Goal: Task Accomplishment & Management: Complete application form

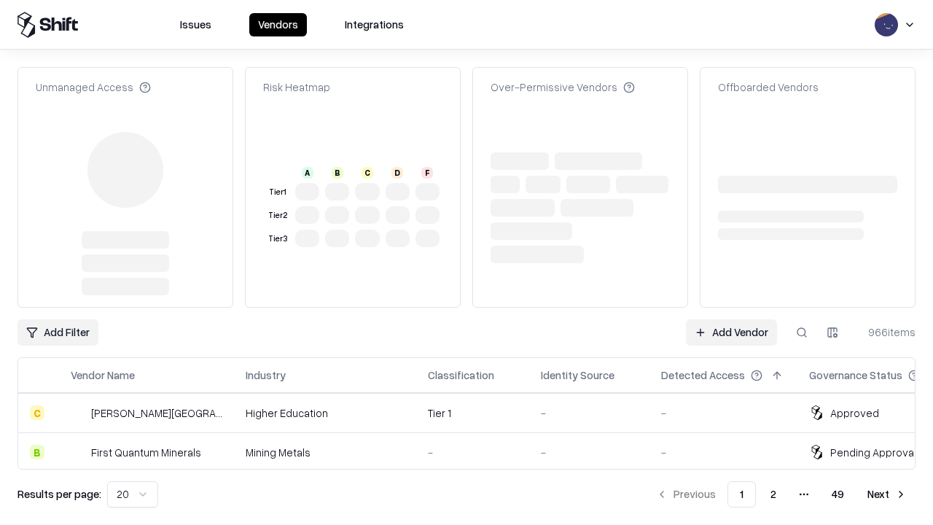
click at [731, 319] on link "Add Vendor" at bounding box center [731, 332] width 91 height 26
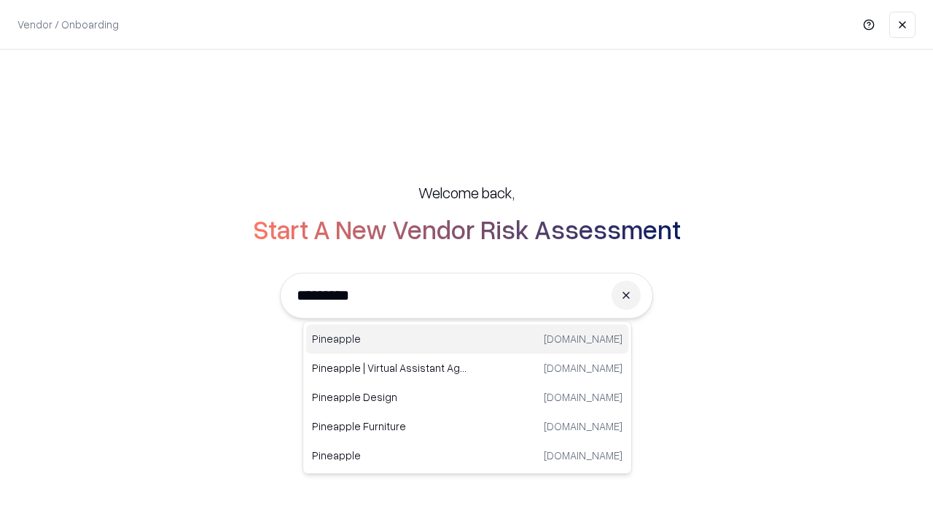
click at [467, 339] on div "Pineapple pineappleenergy.com" at bounding box center [467, 338] width 322 height 29
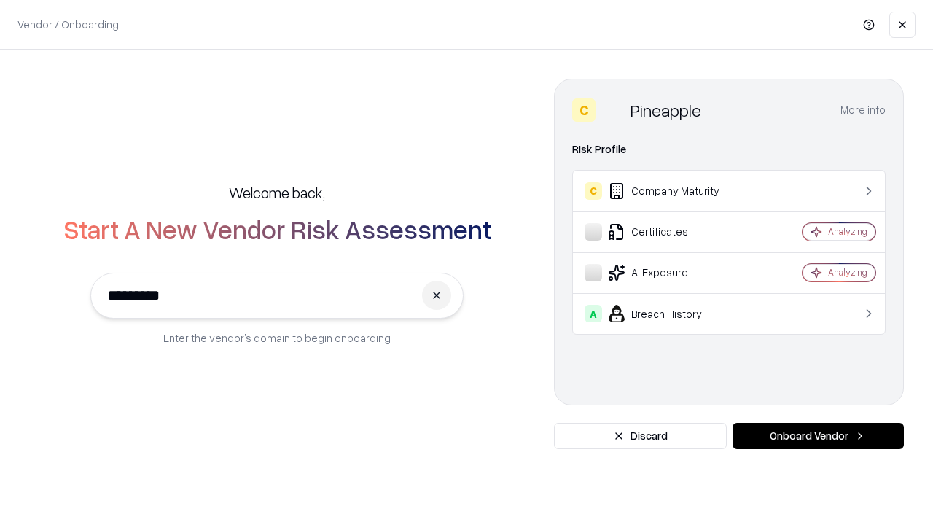
type input "*********"
click at [818, 436] on button "Onboard Vendor" at bounding box center [817, 436] width 171 height 26
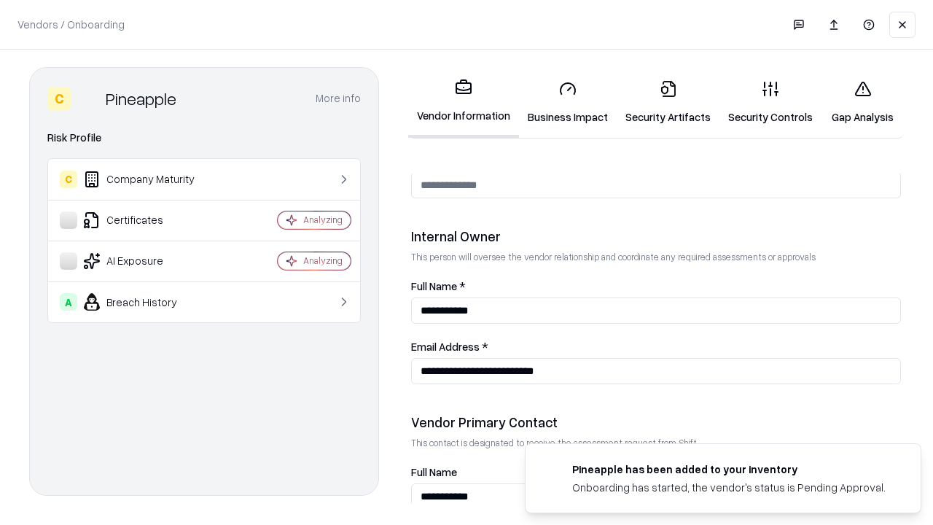
scroll to position [755, 0]
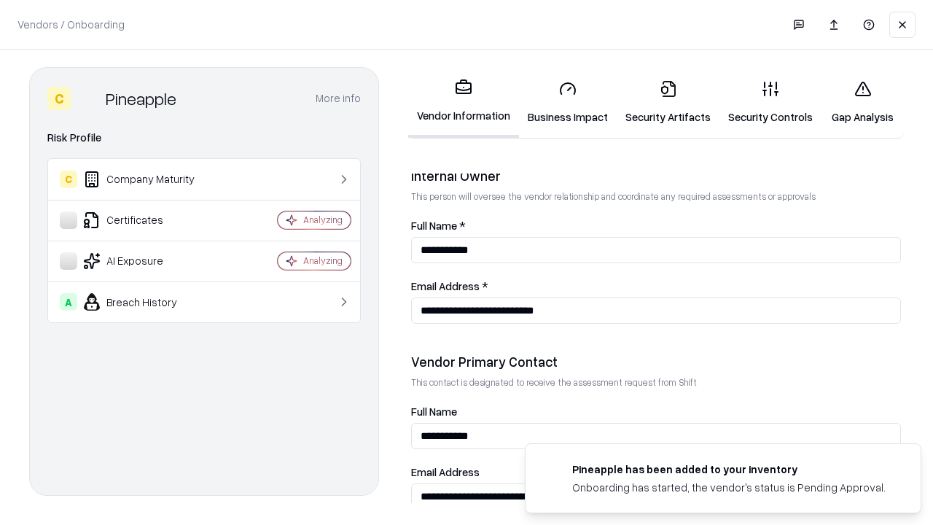
click at [568, 102] on link "Business Impact" at bounding box center [568, 102] width 98 height 68
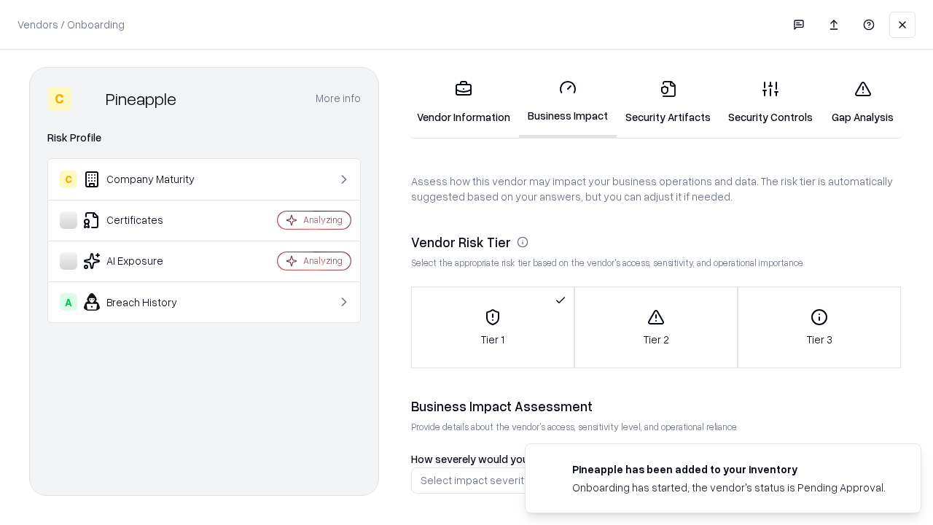
click at [667, 102] on link "Security Artifacts" at bounding box center [667, 102] width 103 height 68
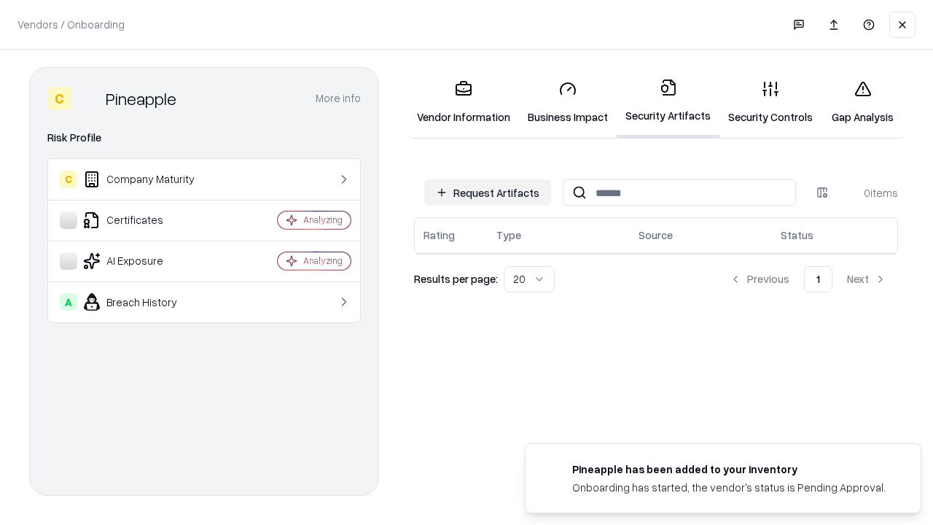
click at [487, 192] on button "Request Artifacts" at bounding box center [487, 192] width 127 height 26
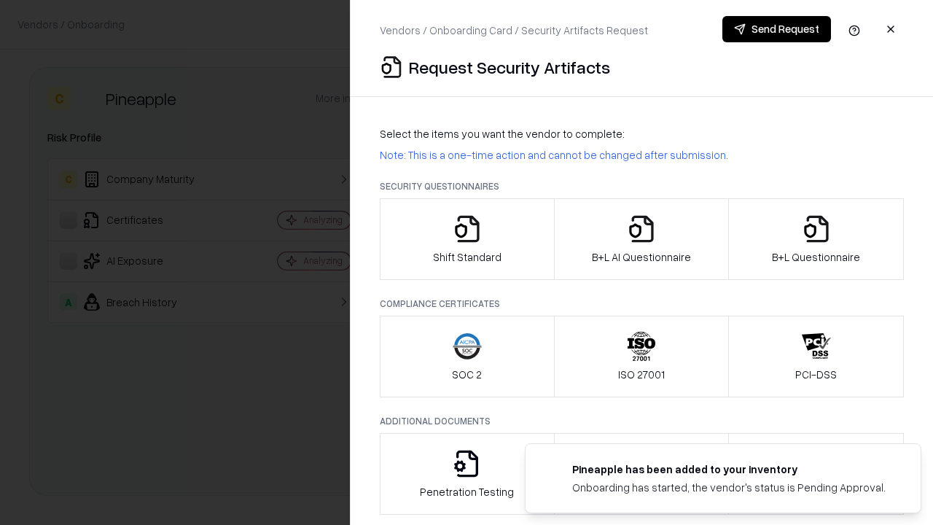
click at [466, 239] on icon "button" at bounding box center [466, 228] width 29 height 29
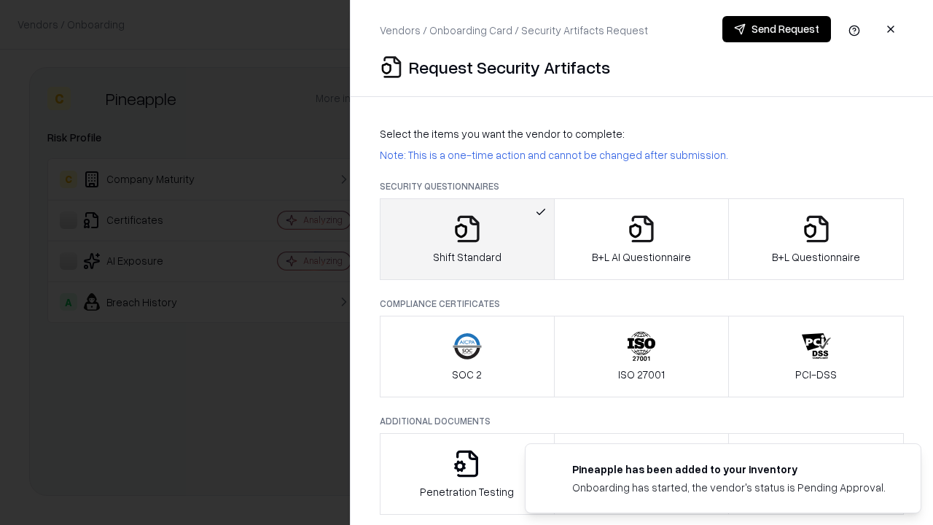
click at [776, 29] on button "Send Request" at bounding box center [776, 29] width 109 height 26
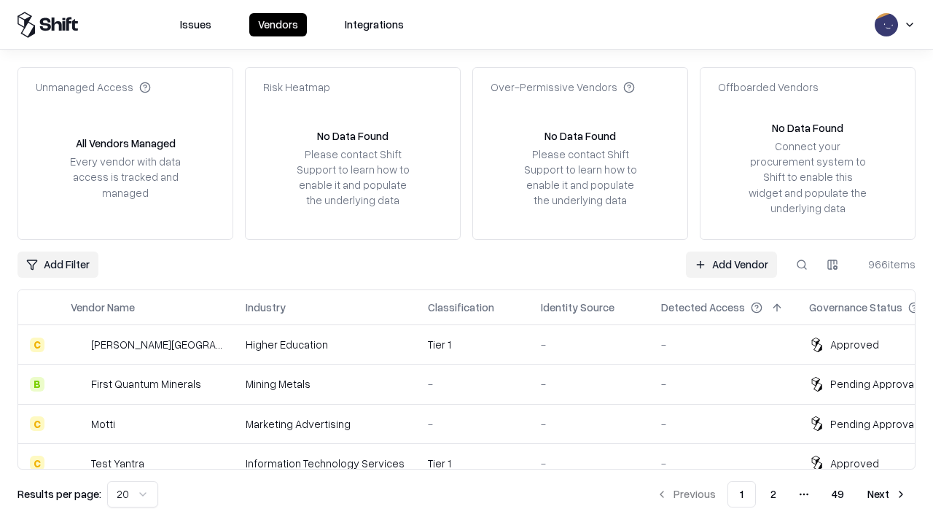
click at [801, 264] on button at bounding box center [801, 264] width 26 height 26
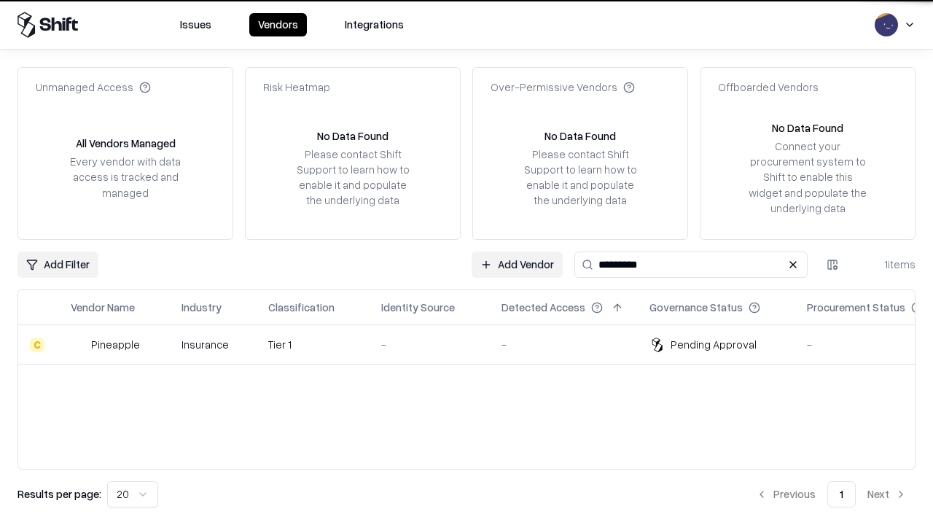
type input "*********"
click at [475, 344] on div "-" at bounding box center [429, 344] width 97 height 15
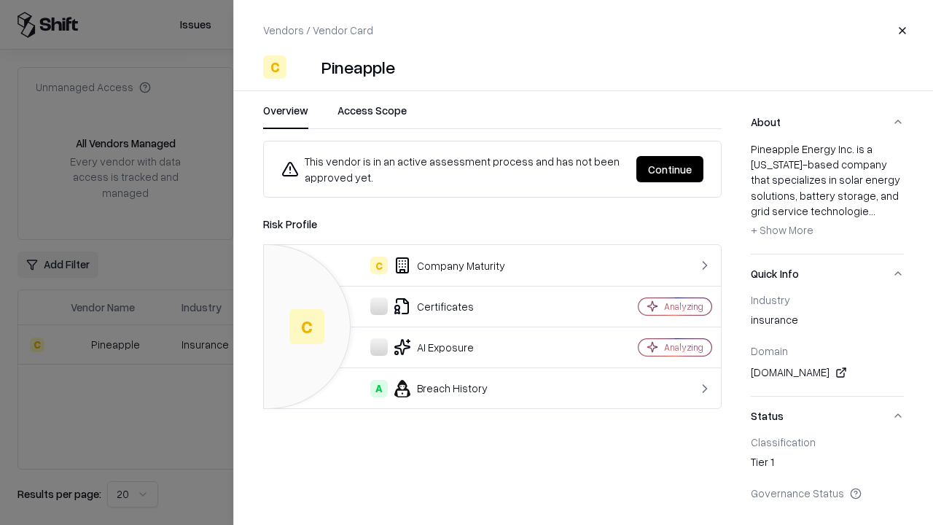
click at [670, 169] on button "Continue" at bounding box center [669, 169] width 67 height 26
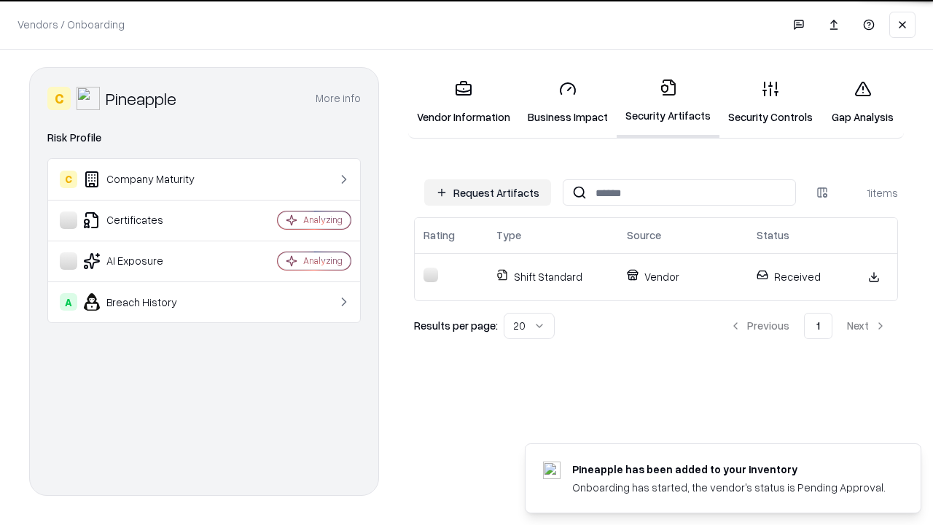
click at [770, 102] on link "Security Controls" at bounding box center [770, 102] width 102 height 68
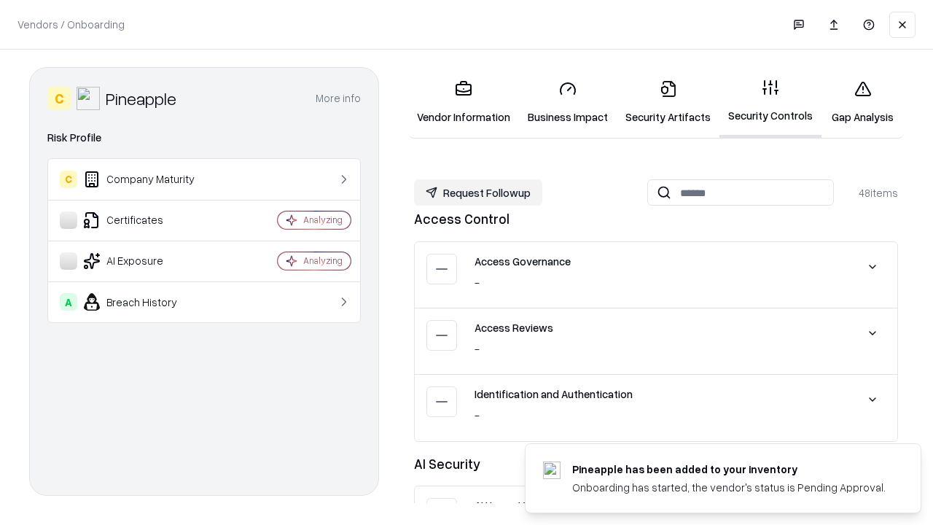
click at [478, 192] on button "Request Followup" at bounding box center [478, 192] width 128 height 26
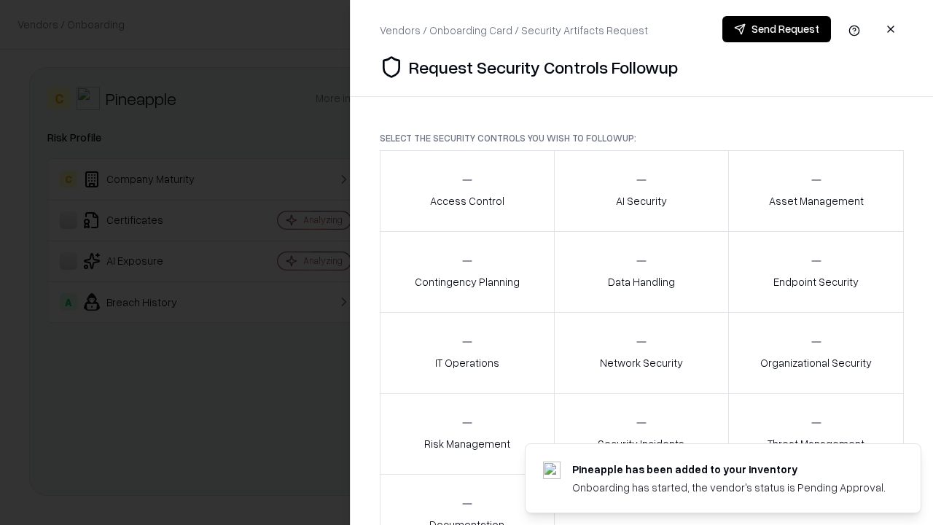
click at [466, 191] on div "Access Control" at bounding box center [467, 191] width 74 height 36
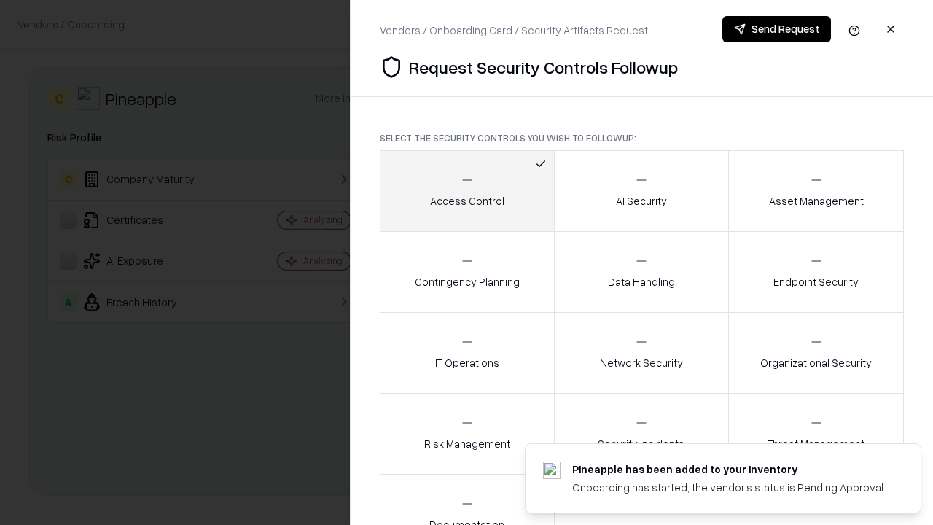
click at [776, 29] on button "Send Request" at bounding box center [776, 29] width 109 height 26
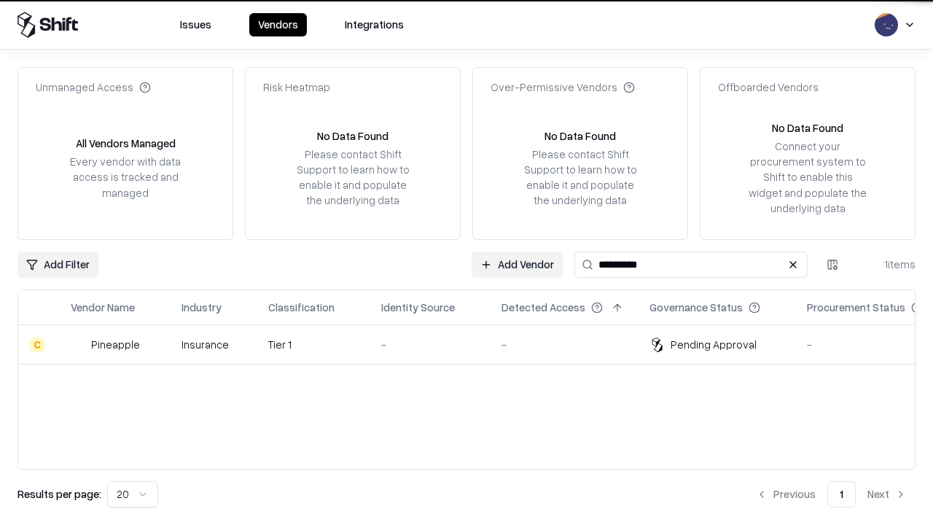
type input "*********"
click at [475, 344] on div "-" at bounding box center [429, 344] width 97 height 15
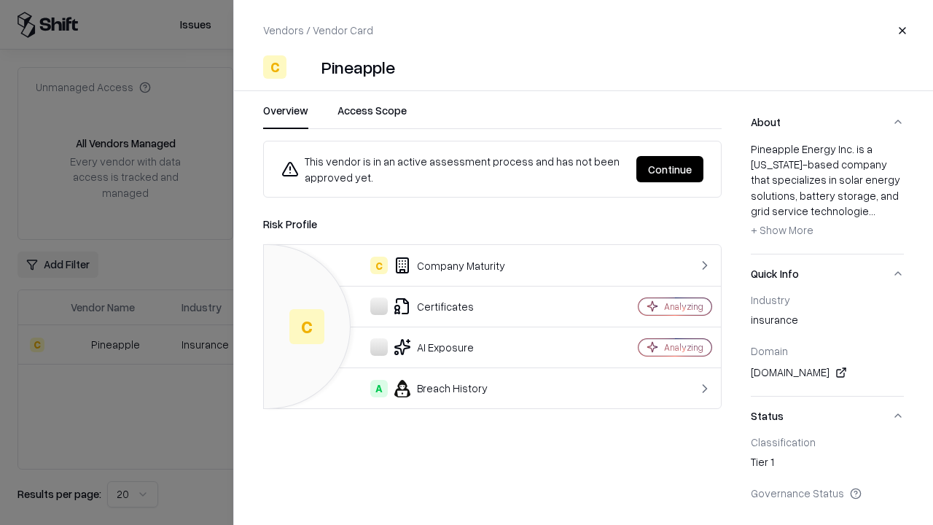
click at [670, 169] on button "Continue" at bounding box center [669, 169] width 67 height 26
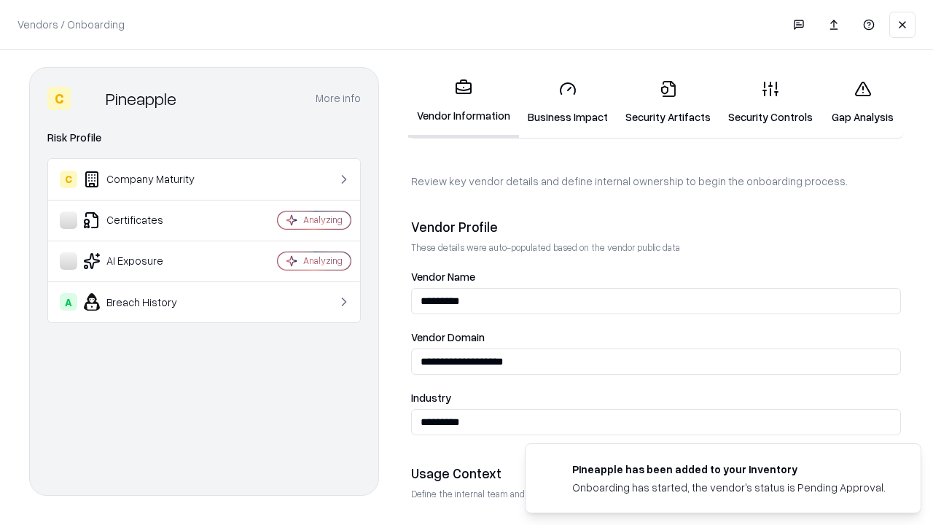
click at [862, 102] on link "Gap Analysis" at bounding box center [862, 102] width 82 height 68
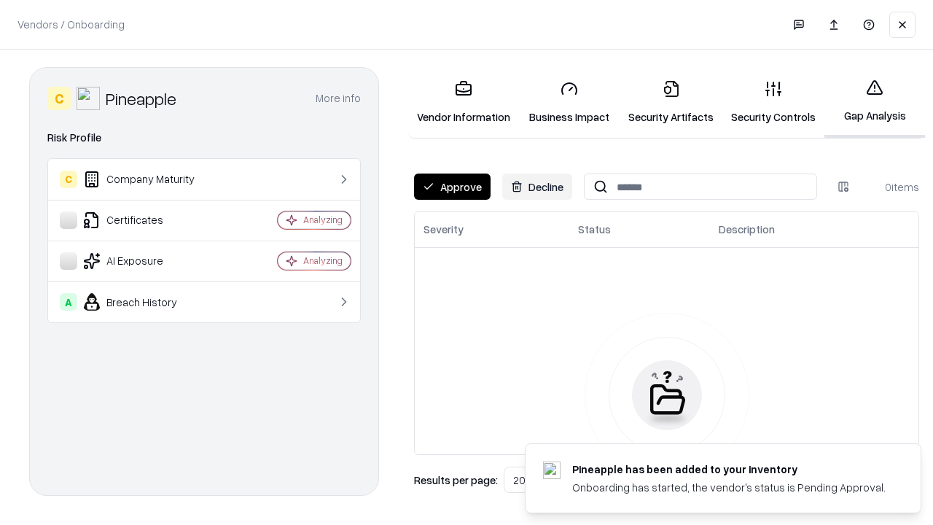
click at [452, 187] on button "Approve" at bounding box center [452, 186] width 77 height 26
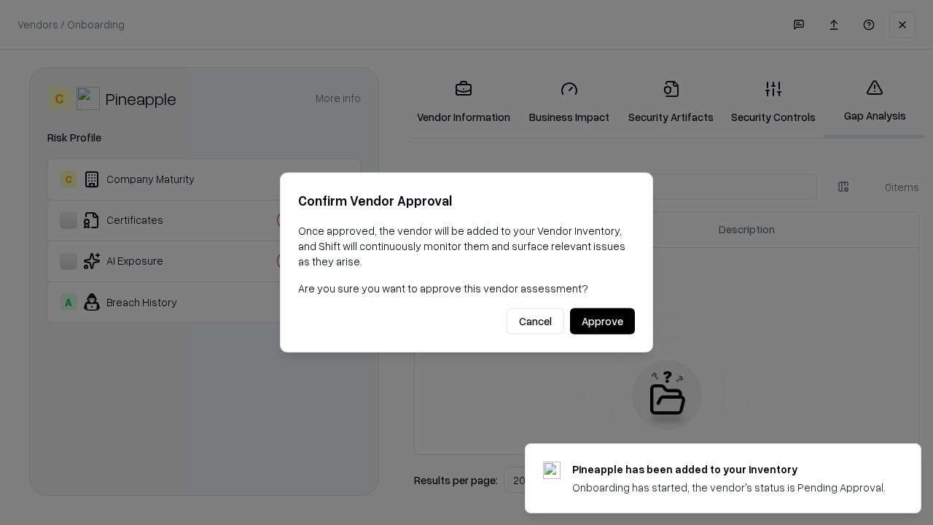
click at [602, 321] on button "Approve" at bounding box center [602, 321] width 65 height 26
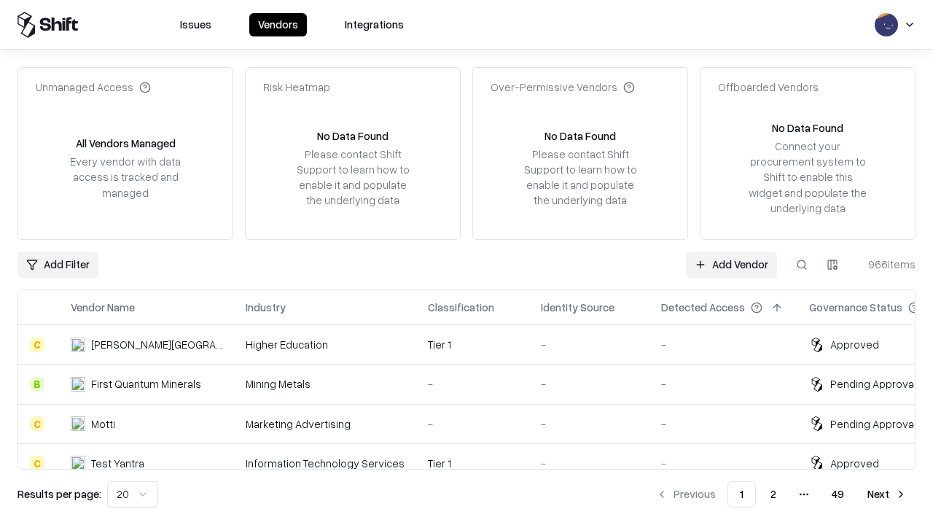
type input "*********"
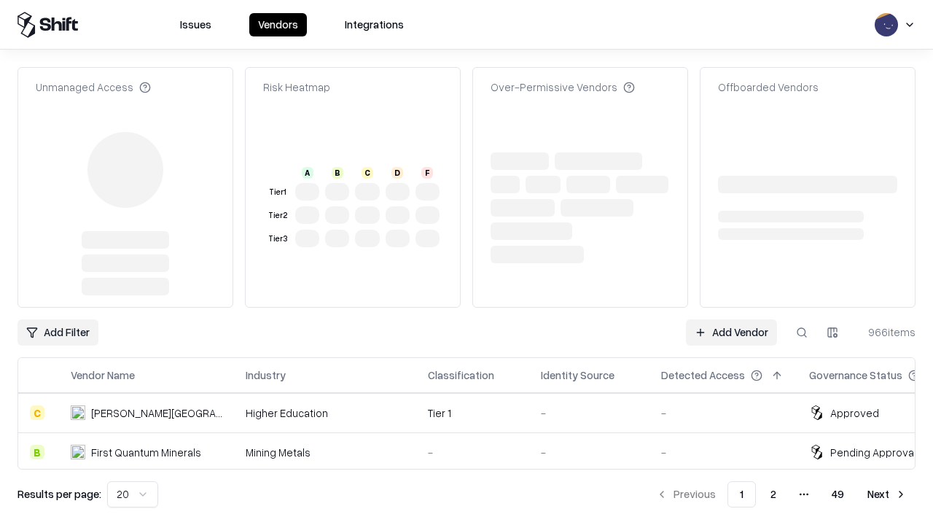
click at [731, 319] on link "Add Vendor" at bounding box center [731, 332] width 91 height 26
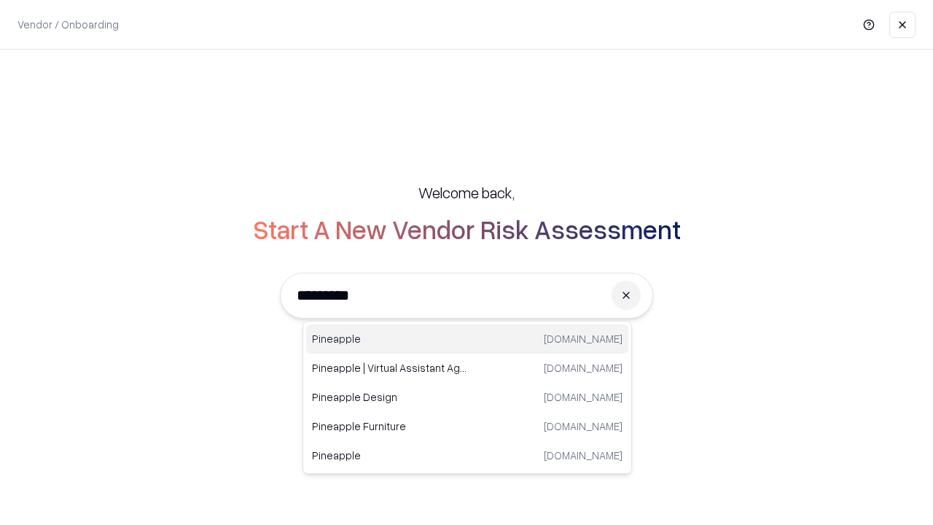
click at [467, 339] on div "Pineapple [DOMAIN_NAME]" at bounding box center [467, 338] width 322 height 29
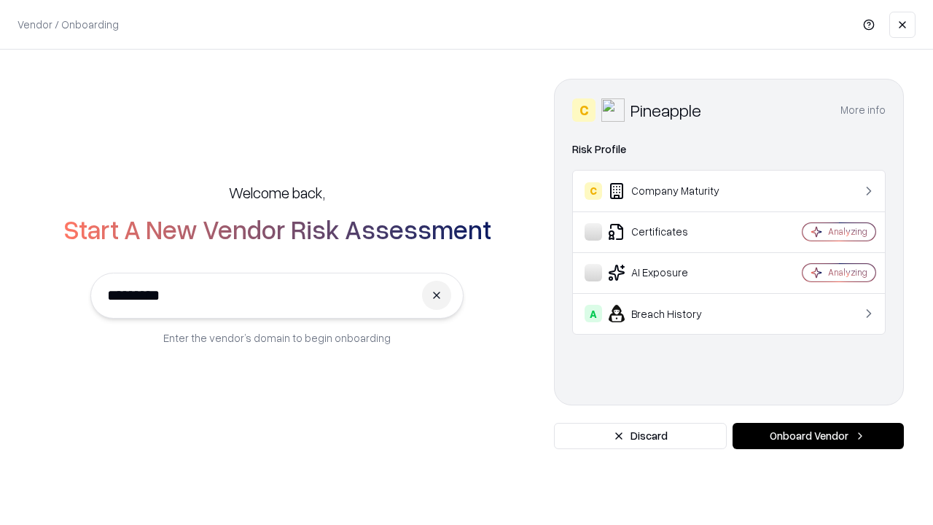
type input "*********"
click at [818, 436] on button "Onboard Vendor" at bounding box center [817, 436] width 171 height 26
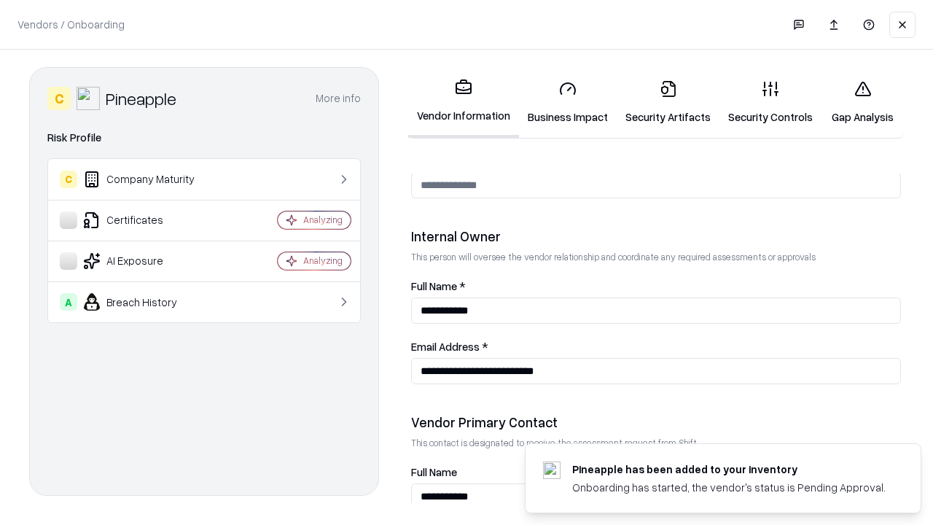
scroll to position [755, 0]
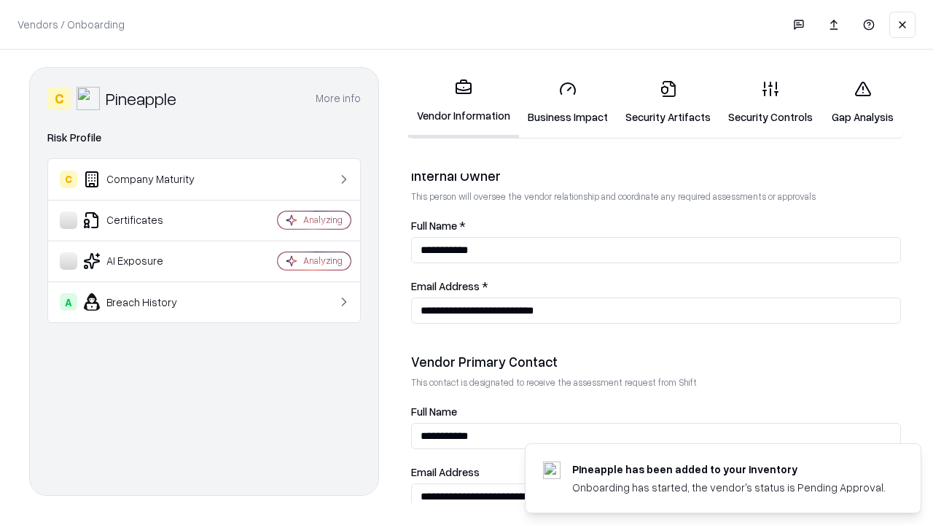
click at [862, 102] on link "Gap Analysis" at bounding box center [862, 102] width 82 height 68
